Goal: Task Accomplishment & Management: Complete application form

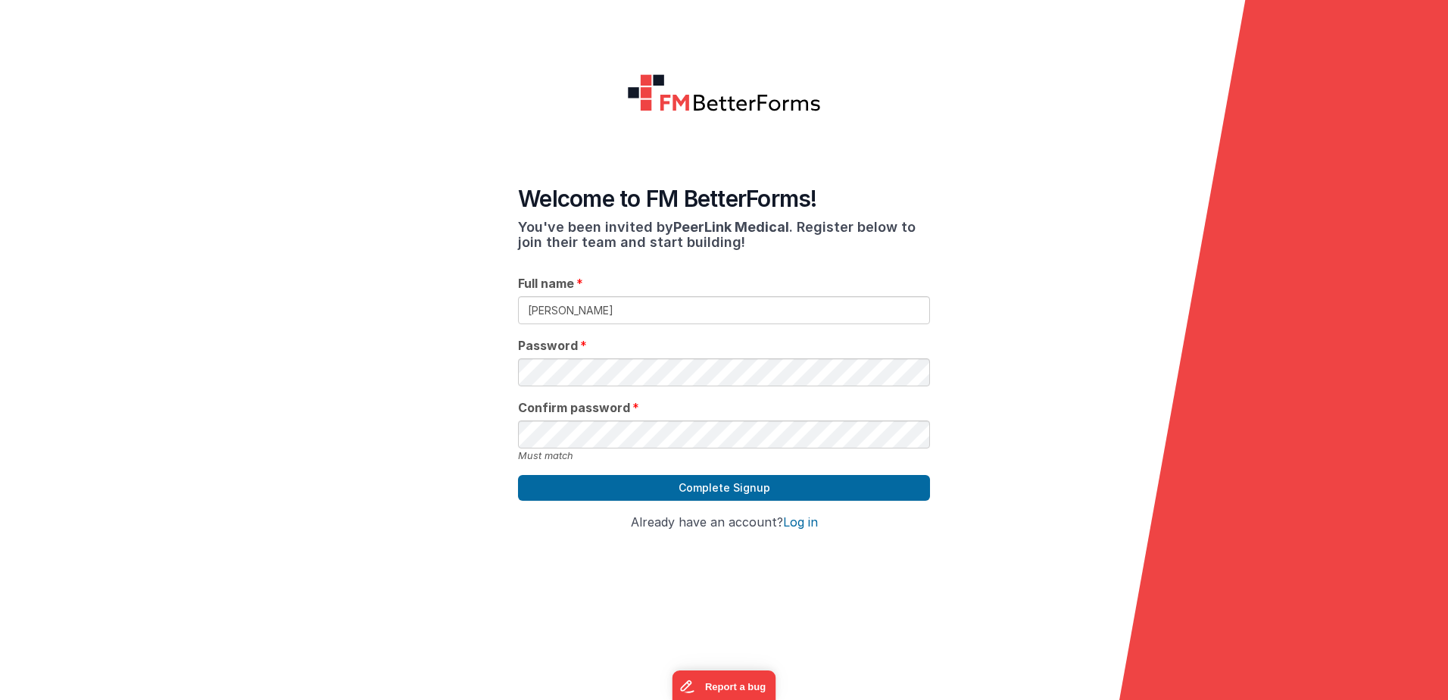
type input "[PERSON_NAME]"
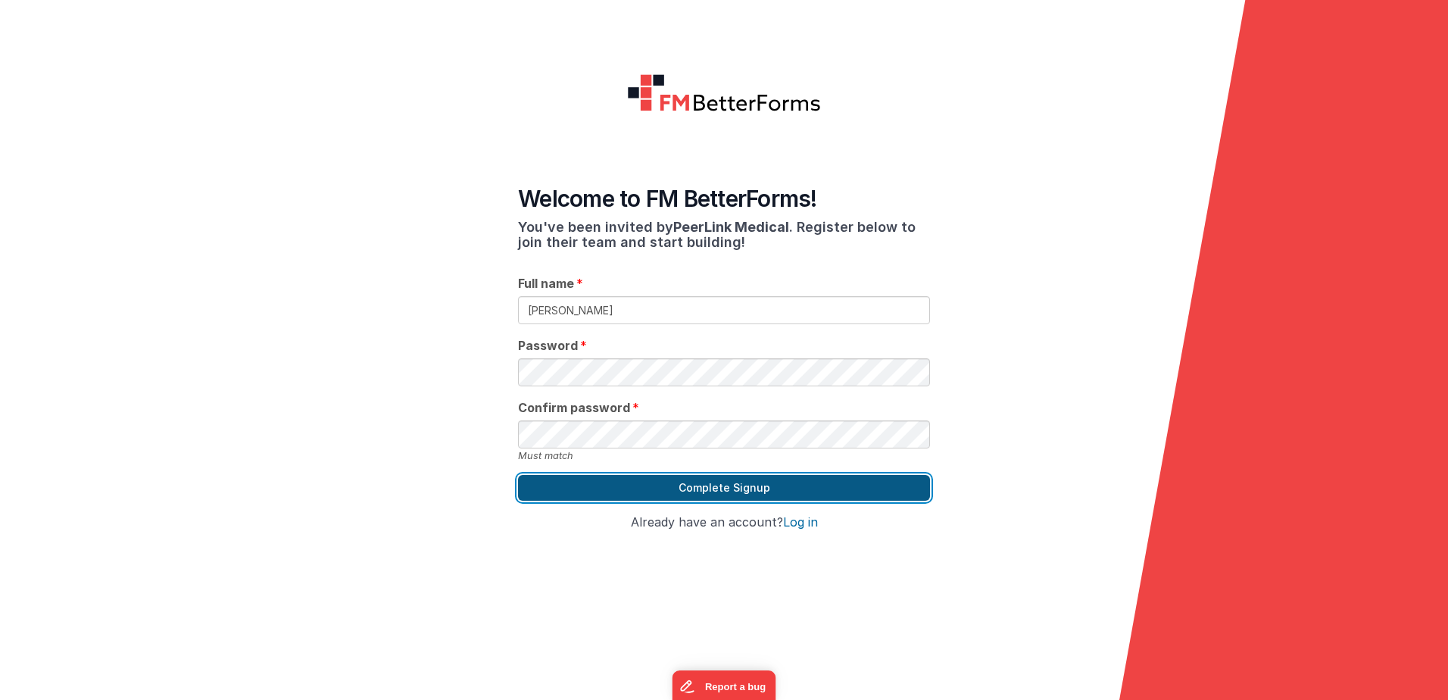
click at [723, 476] on button "Complete Signup" at bounding box center [724, 488] width 412 height 26
click at [693, 475] on button "Complete Signup" at bounding box center [724, 488] width 412 height 26
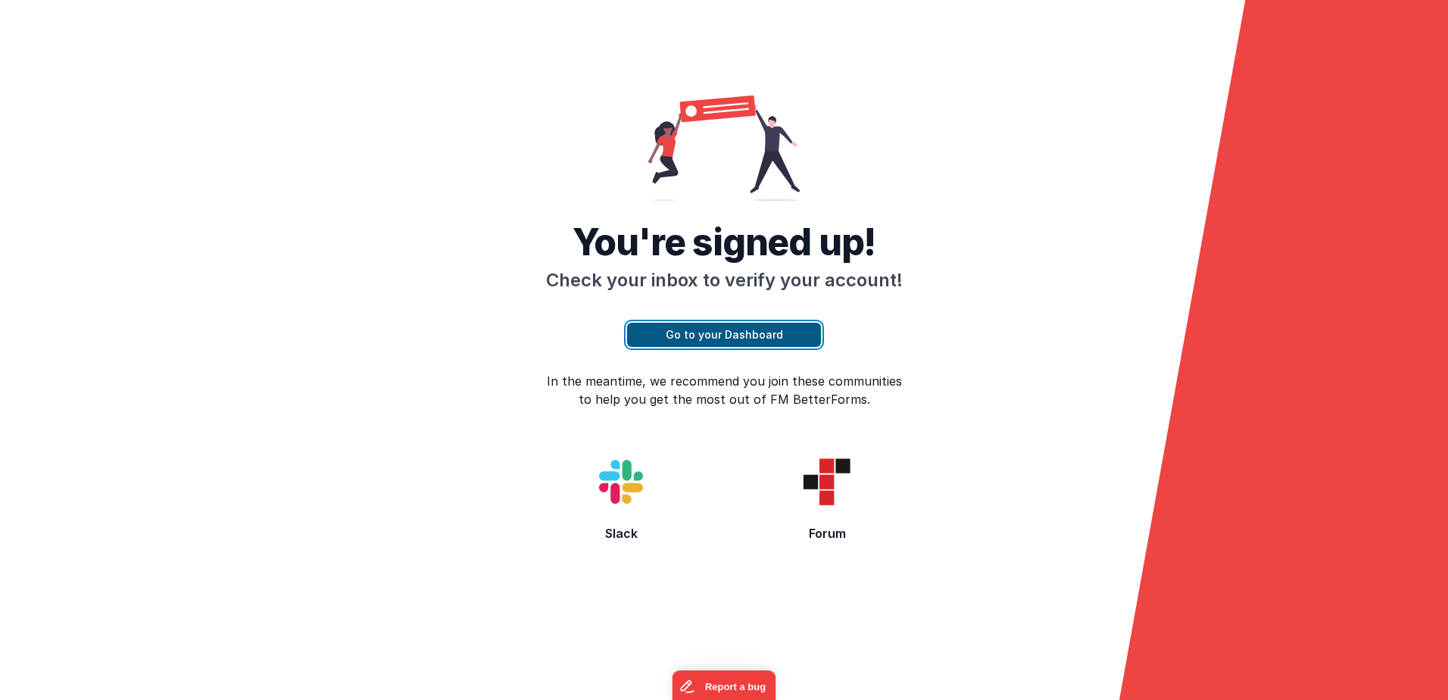
click at [717, 323] on button "Go to your Dashboard" at bounding box center [724, 335] width 194 height 24
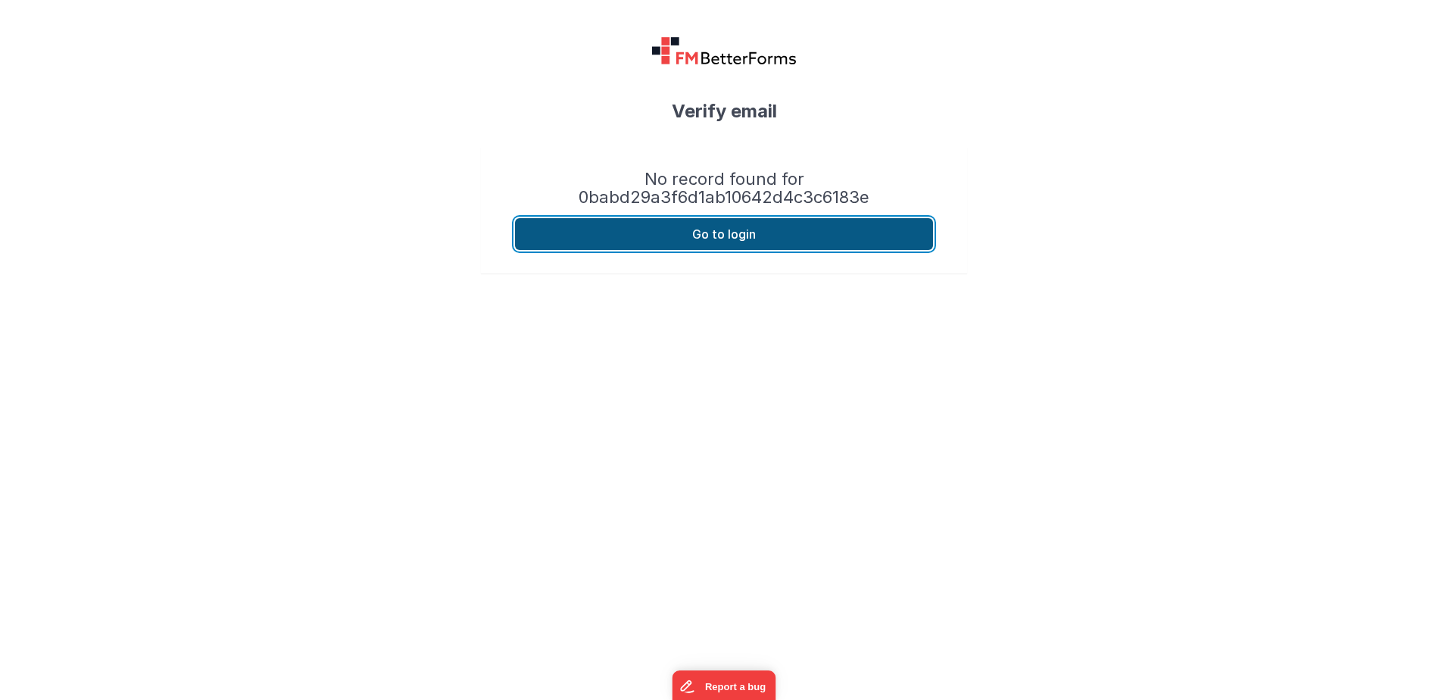
click at [730, 237] on button "Go to login" at bounding box center [724, 234] width 418 height 32
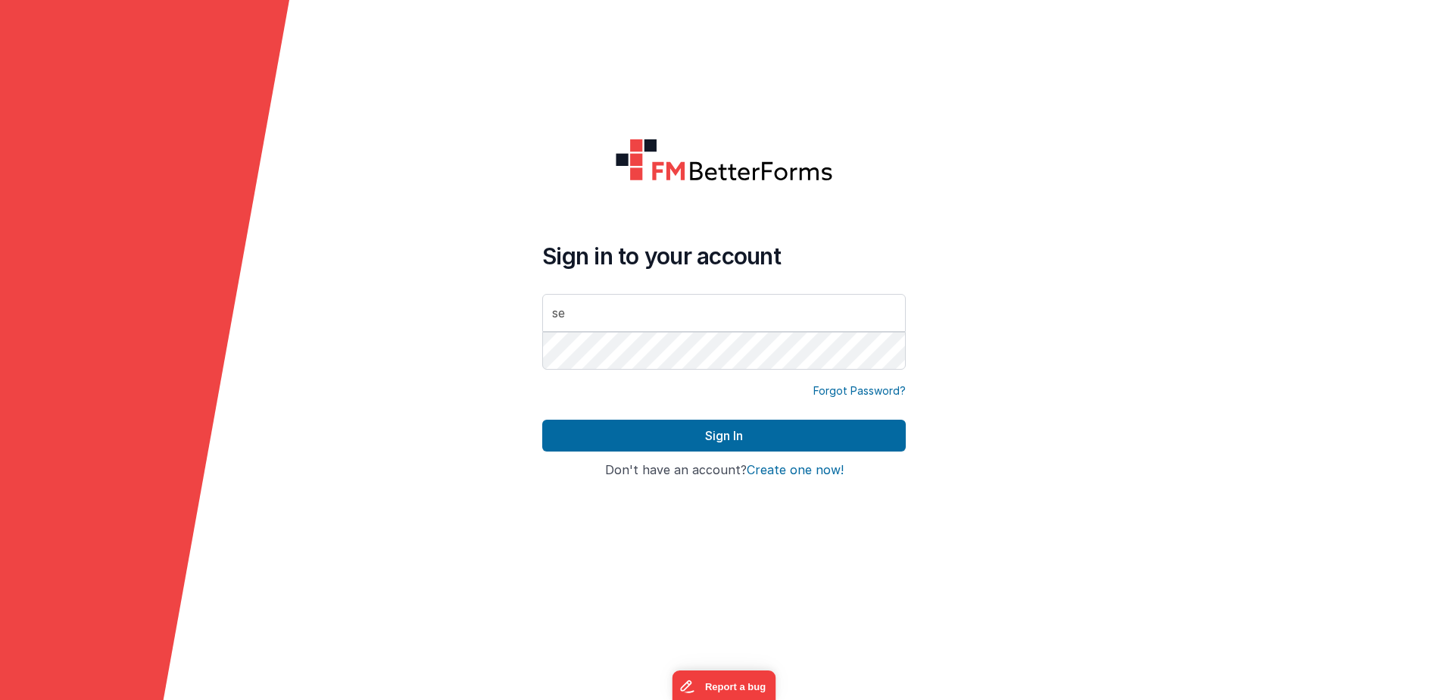
type input "[PERSON_NAME][EMAIL_ADDRESS][PERSON_NAME][DOMAIN_NAME]"
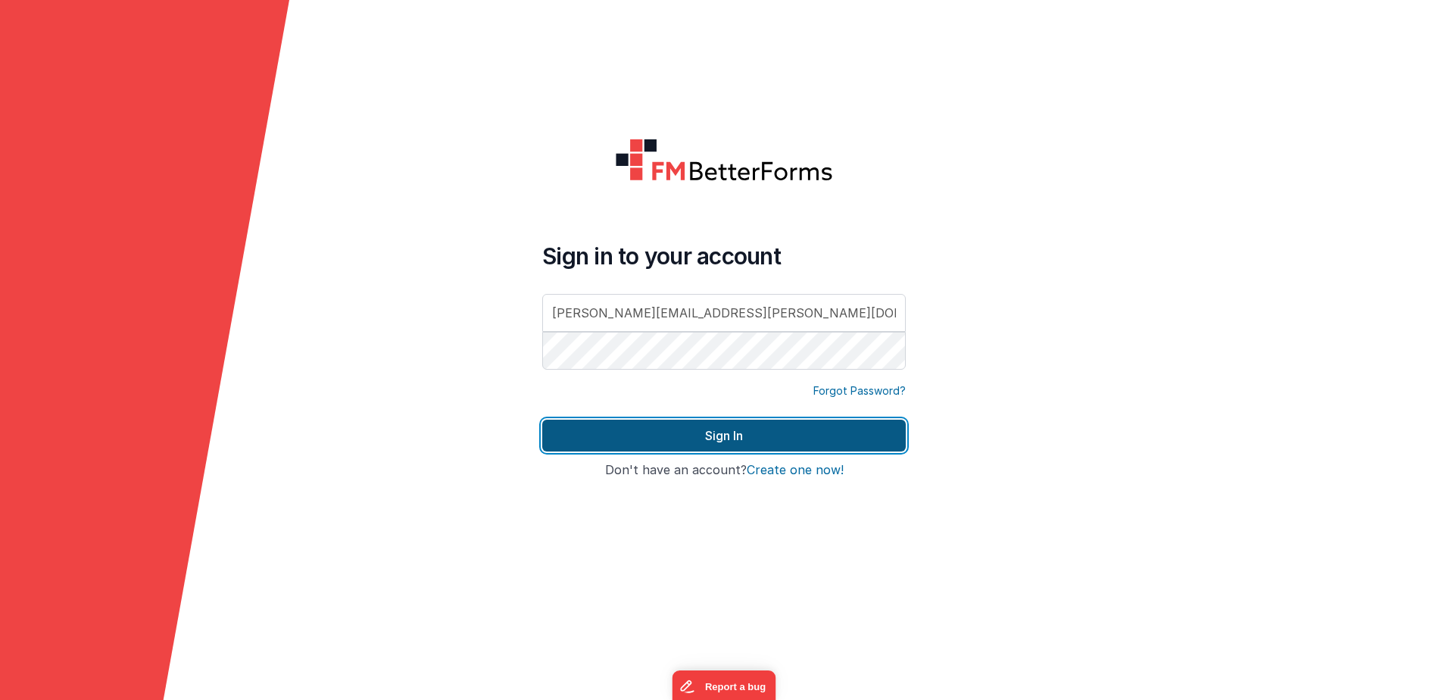
click at [751, 436] on button "Sign In" at bounding box center [724, 436] width 364 height 32
